Goal: Check status

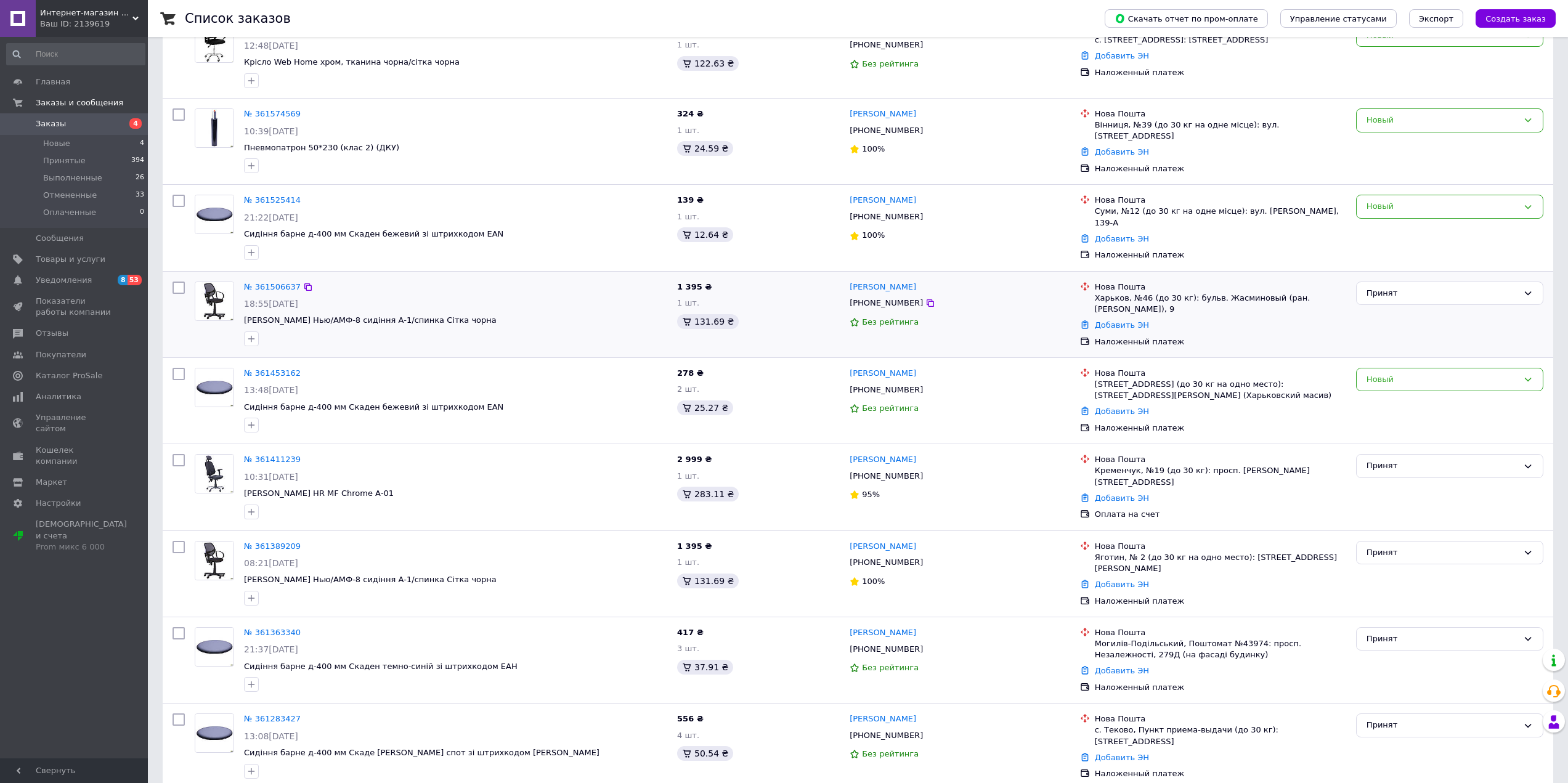
scroll to position [123, 0]
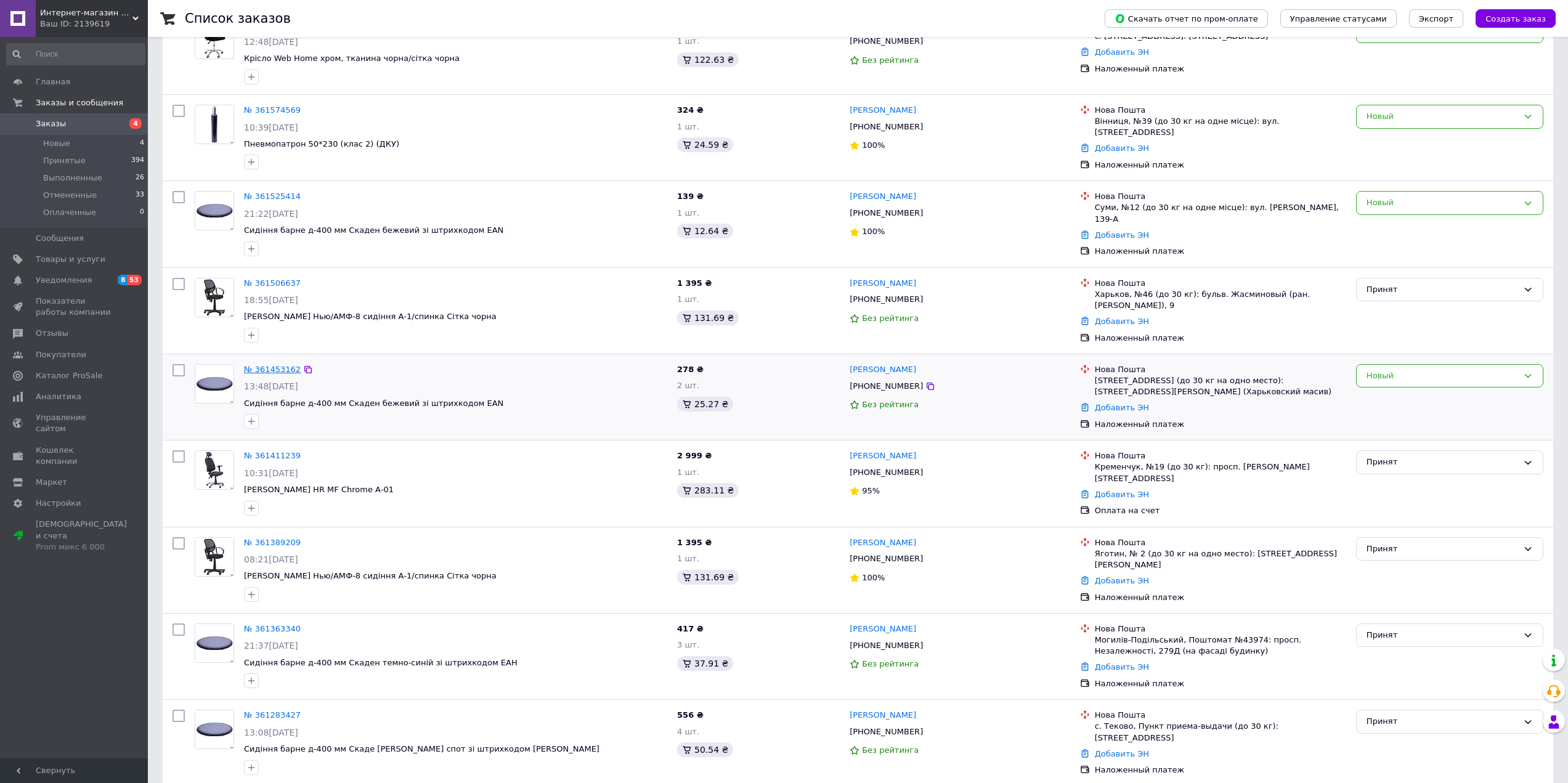
click at [266, 366] on link "№ 361453162" at bounding box center [272, 369] width 57 height 9
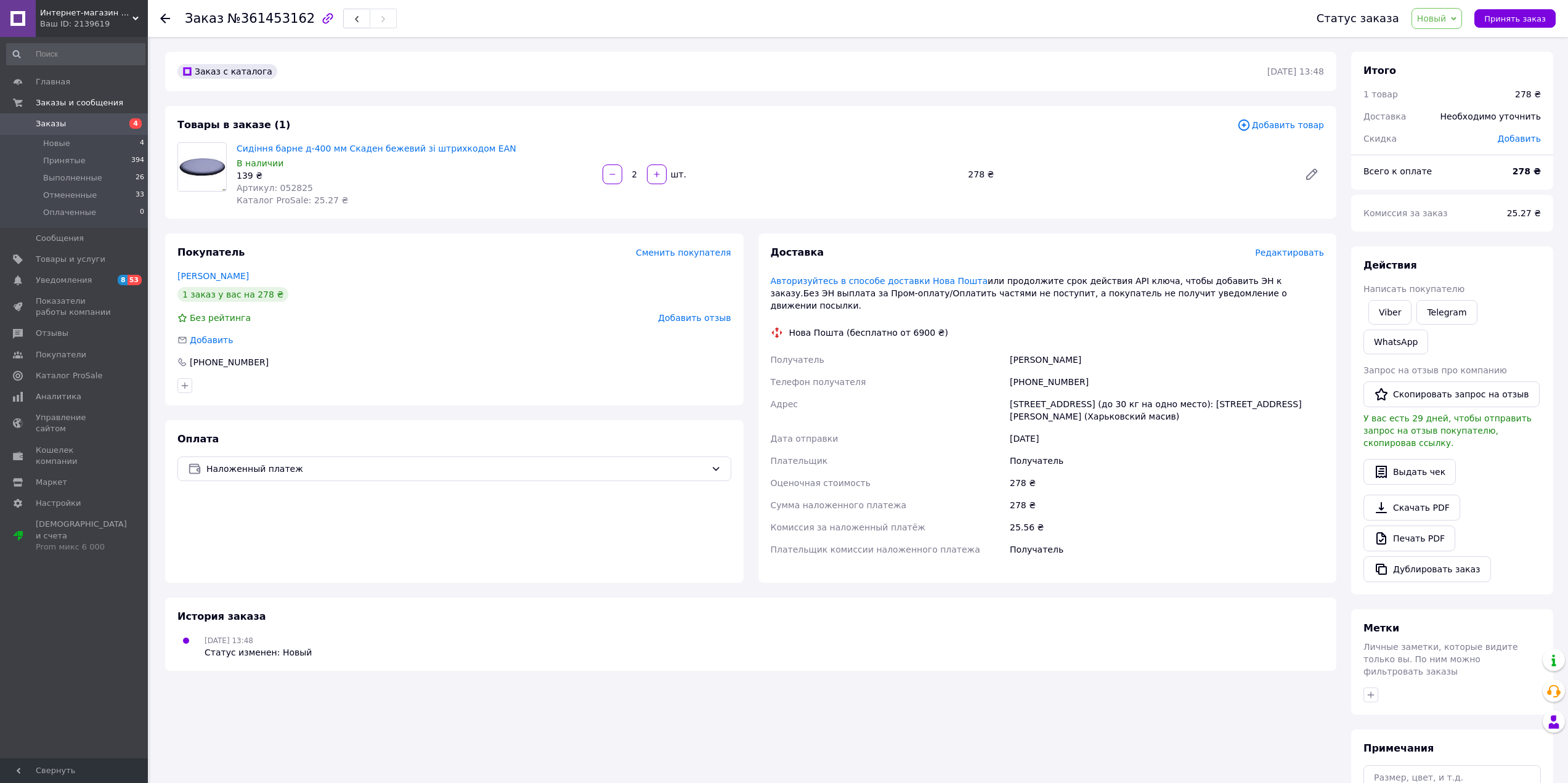
click at [60, 125] on span "Заказы" at bounding box center [50, 123] width 30 height 11
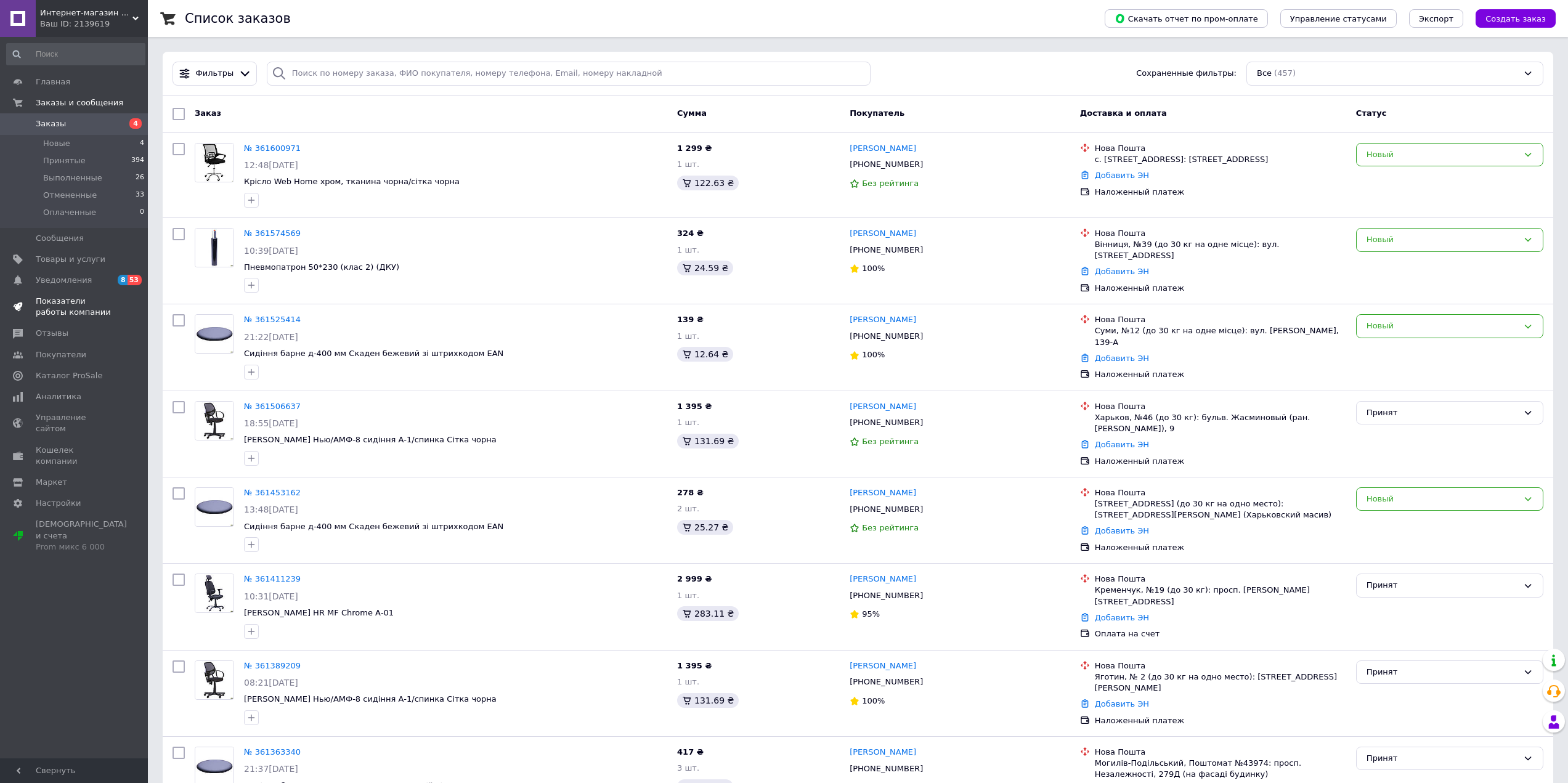
click at [63, 300] on span "Показатели работы компании" at bounding box center [74, 307] width 78 height 23
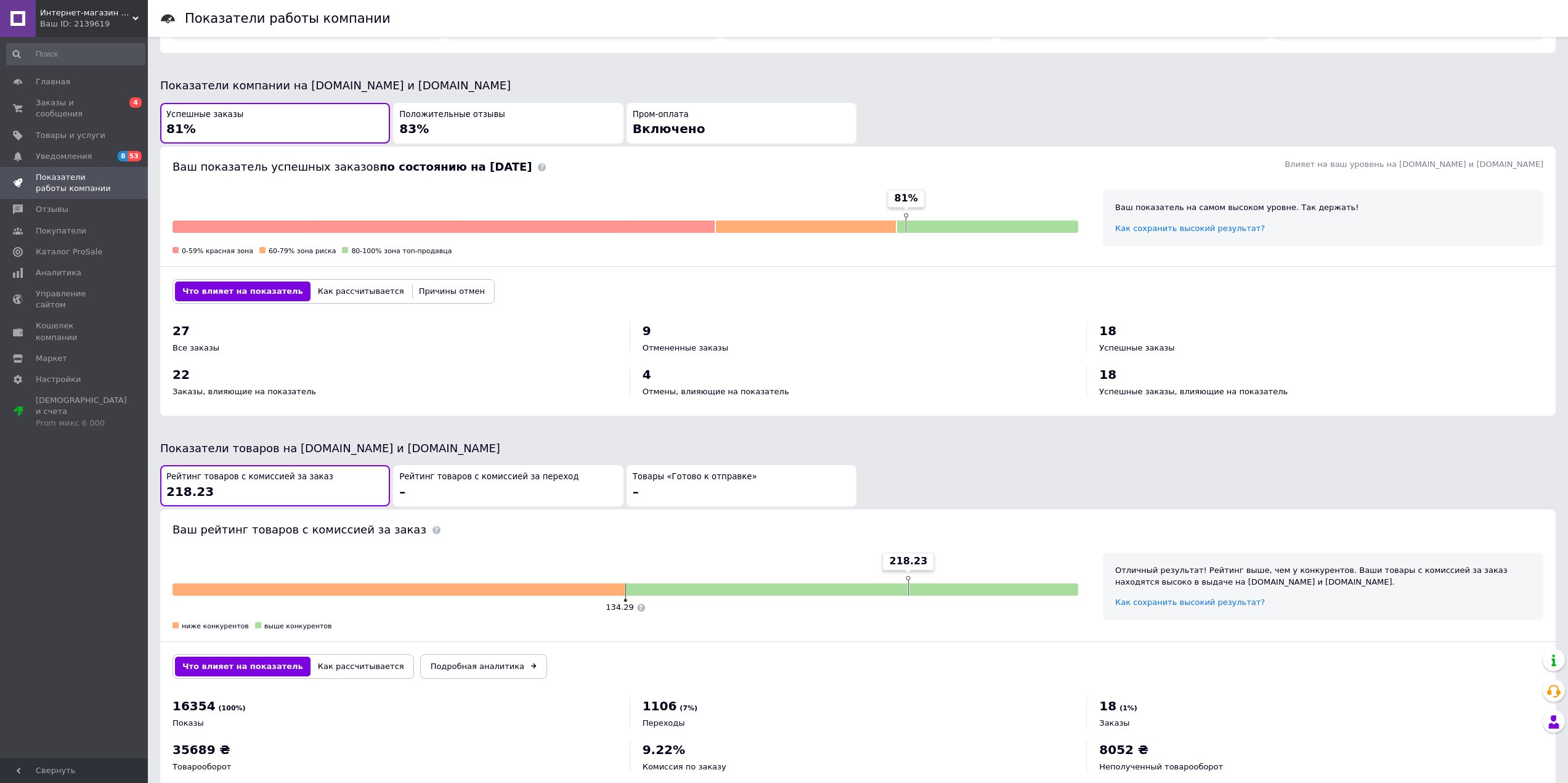
scroll to position [286, 0]
